Goal: Find specific page/section: Find specific page/section

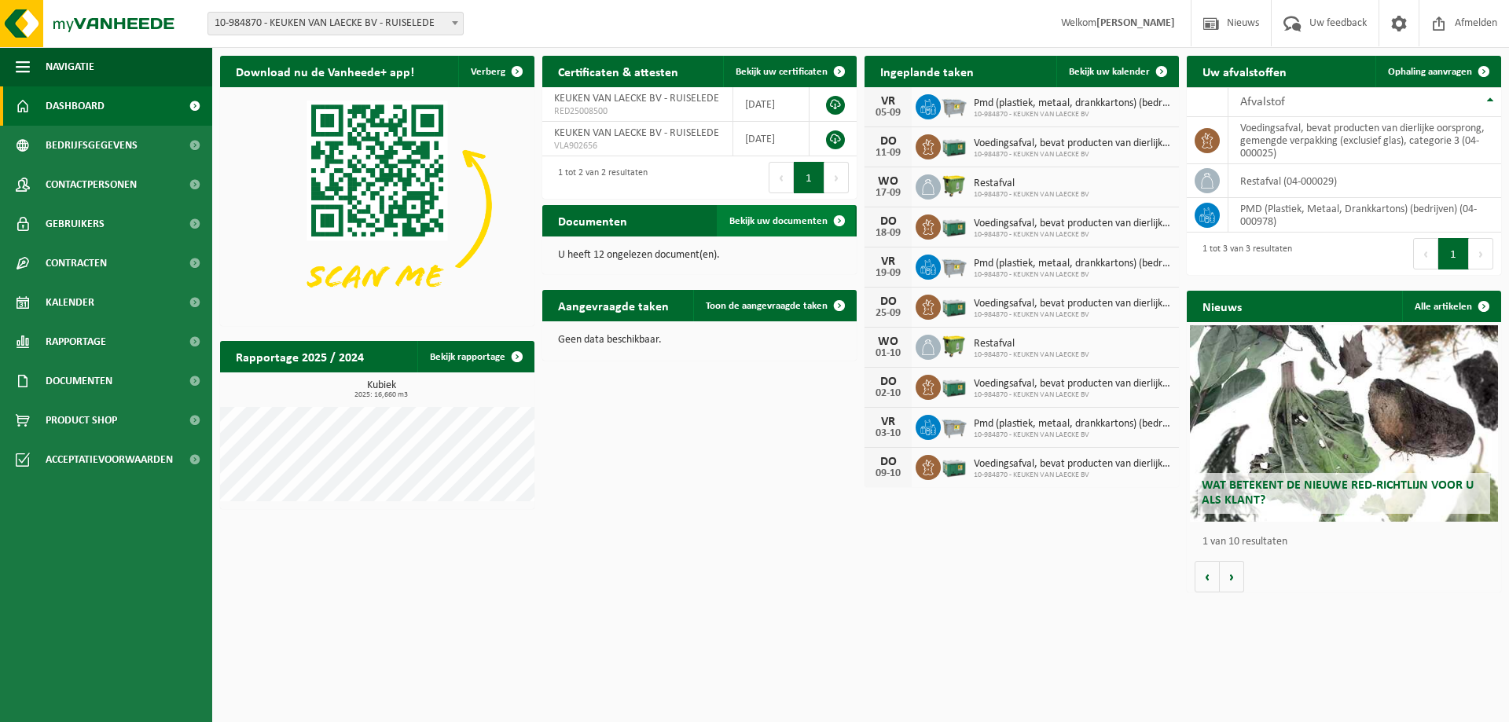
click at [783, 218] on span "Bekijk uw documenten" at bounding box center [778, 221] width 98 height 10
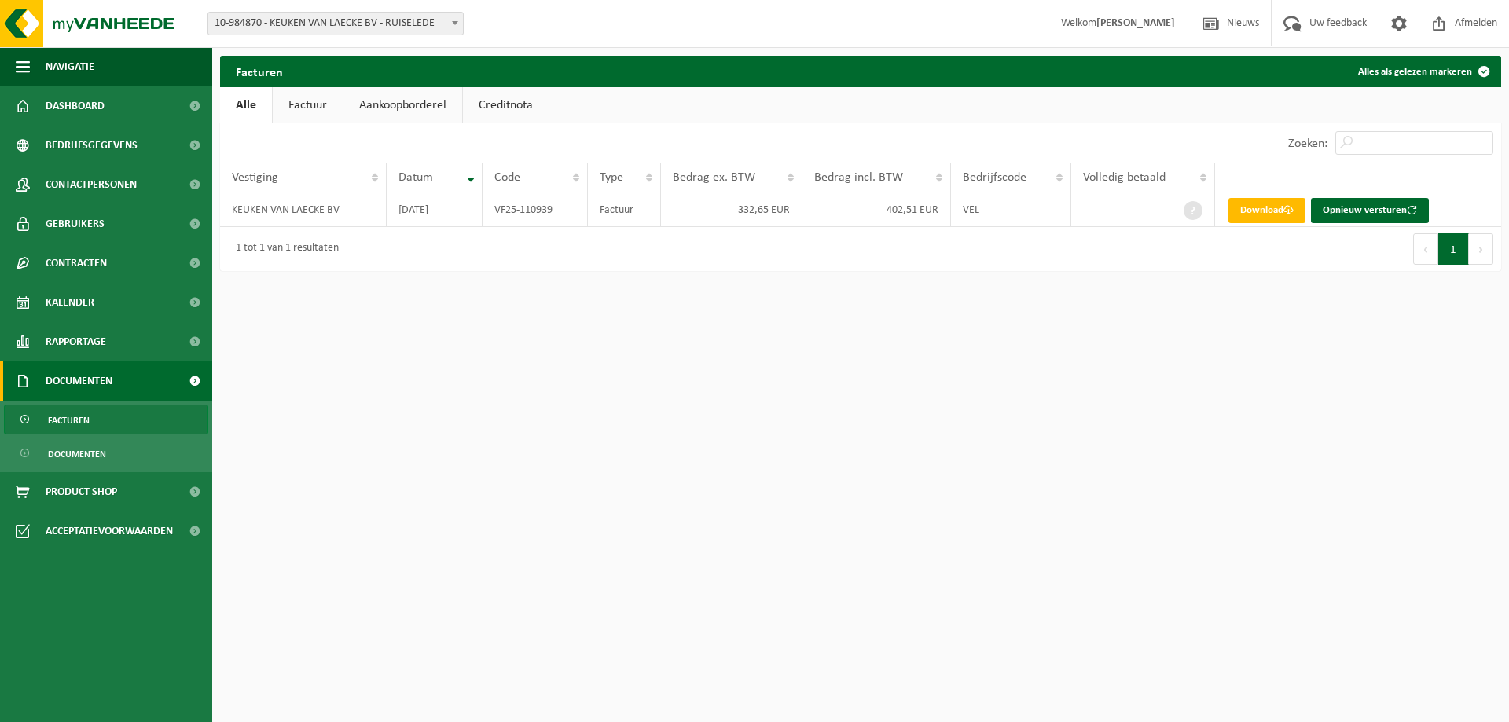
click at [309, 106] on link "Factuur" at bounding box center [308, 105] width 70 height 36
click at [241, 98] on link "Alle" at bounding box center [245, 105] width 51 height 36
click at [86, 101] on span "Dashboard" at bounding box center [75, 105] width 59 height 39
